Goal: Navigation & Orientation: Find specific page/section

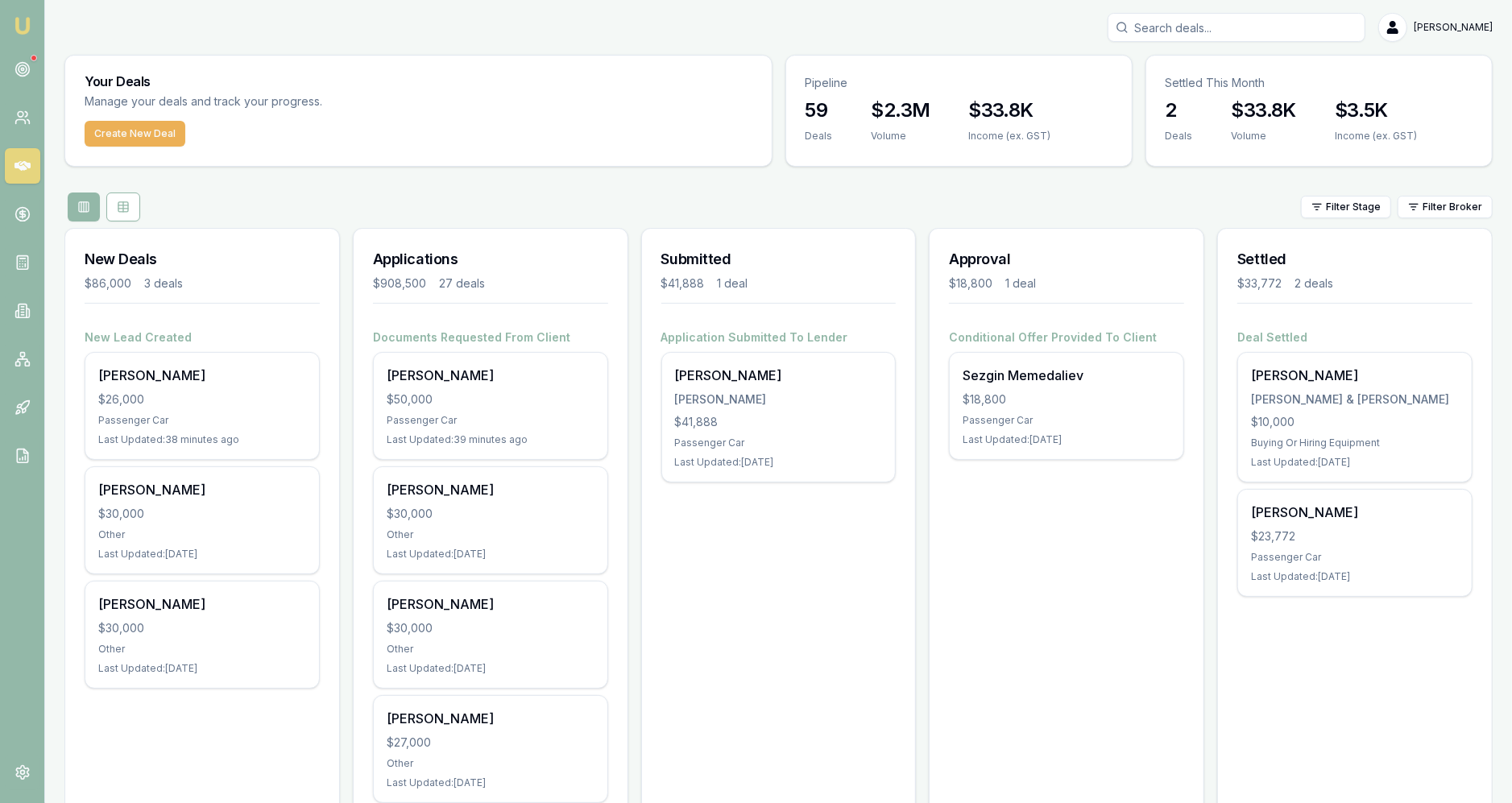
click at [29, 74] on icon at bounding box center [22, 69] width 16 height 16
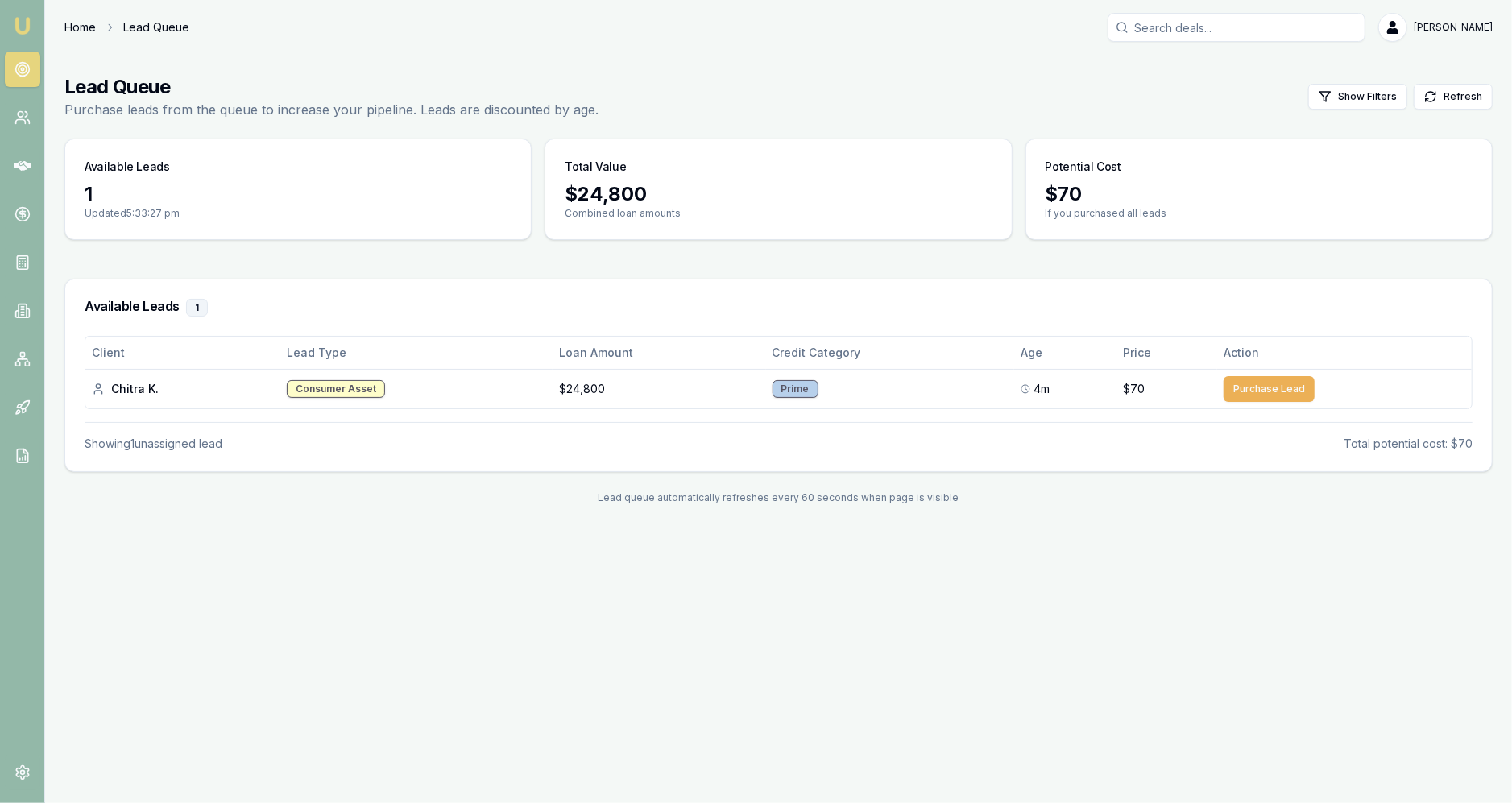
click at [87, 33] on link "Home" at bounding box center [80, 27] width 31 height 16
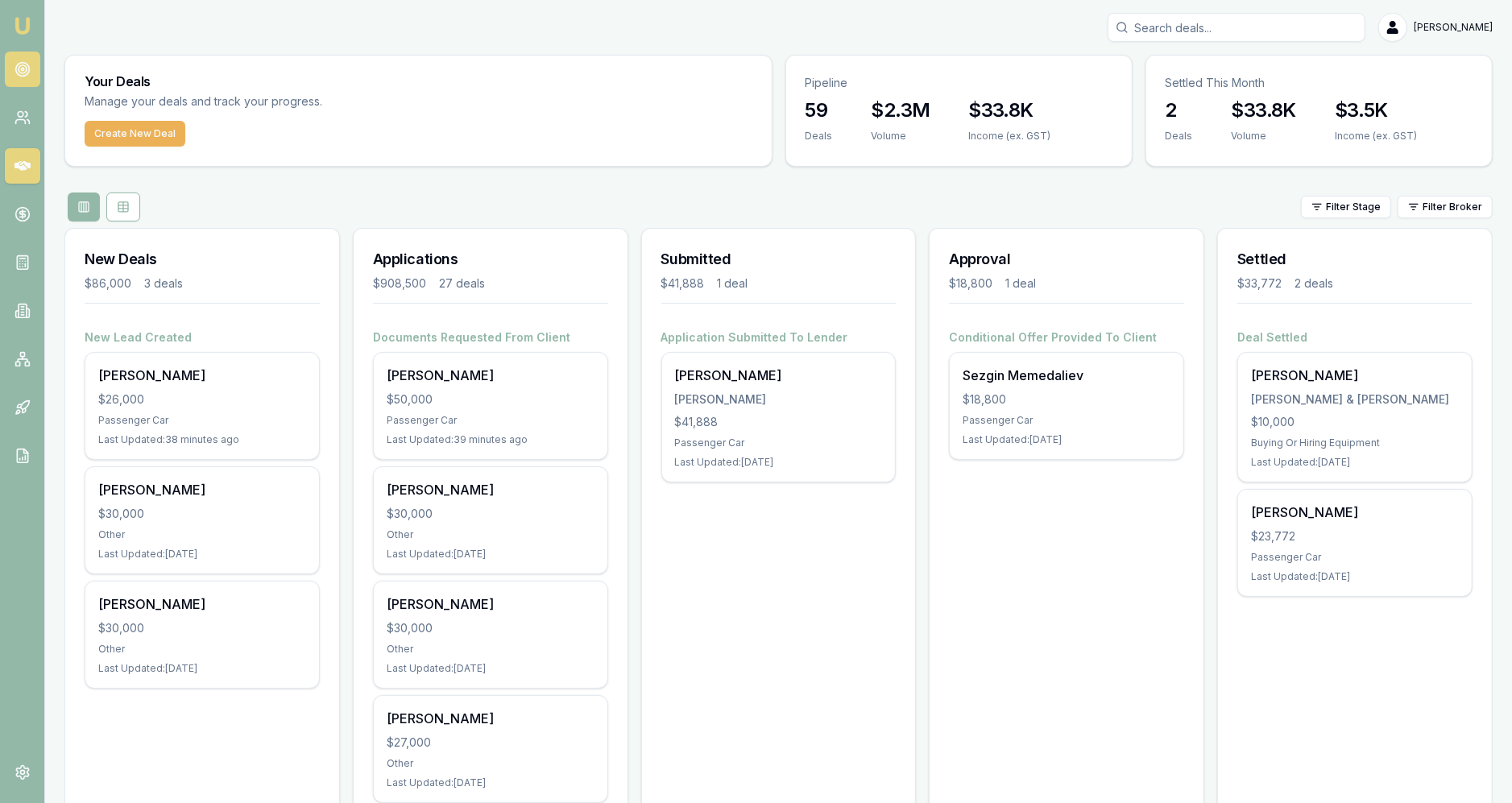
click at [22, 59] on link at bounding box center [22, 68] width 35 height 35
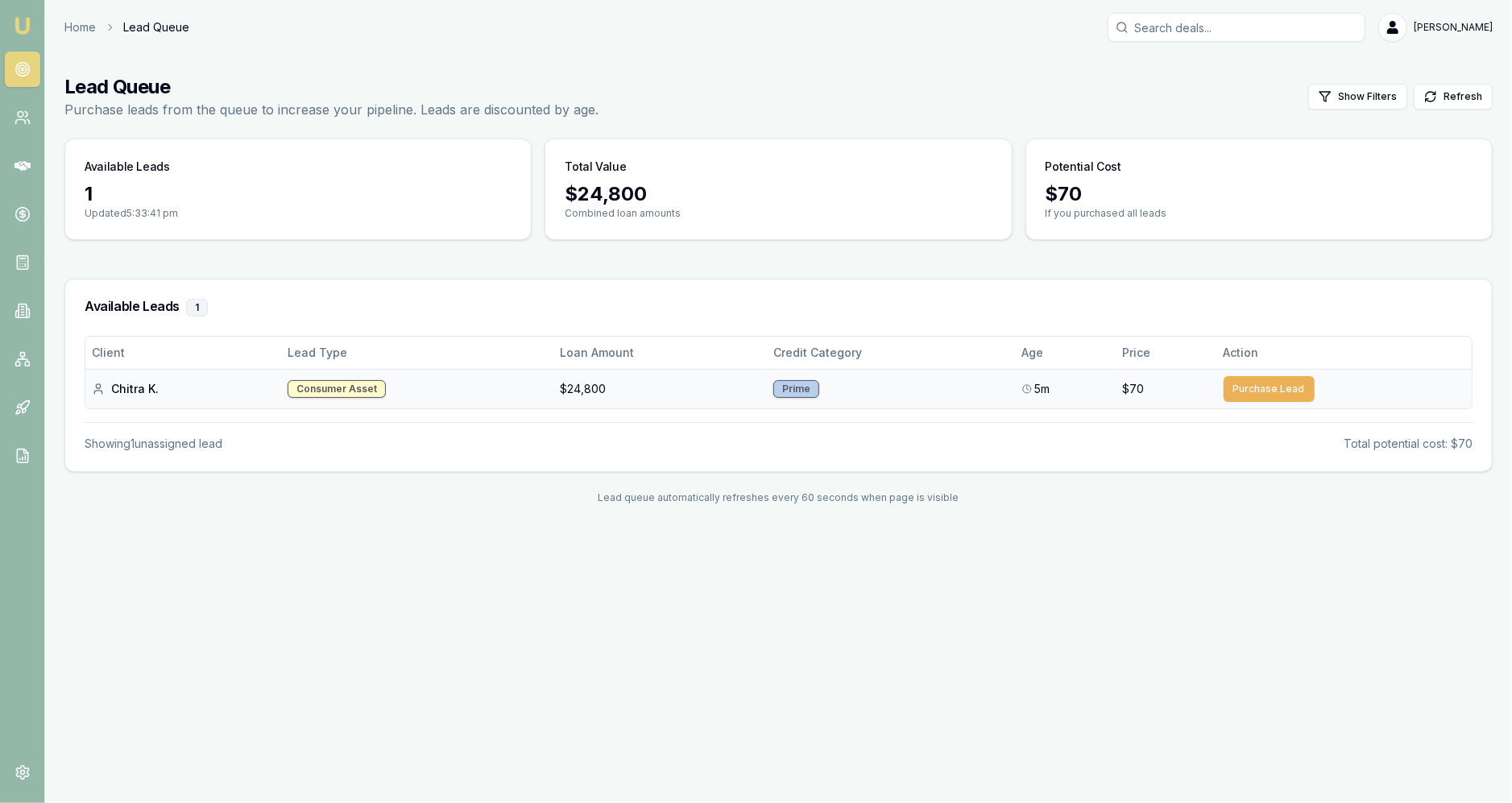
click at [759, 391] on td "$24,800" at bounding box center [661, 389] width 214 height 40
click at [731, 371] on td "$24,800" at bounding box center [661, 389] width 214 height 40
click at [601, 545] on div "Emu Broker Home Lead Queue [PERSON_NAME] Fanfulla Toggle Menu Lead Queue Purcha…" at bounding box center [756, 402] width 1512 height 803
